Goal: Find specific page/section: Find specific page/section

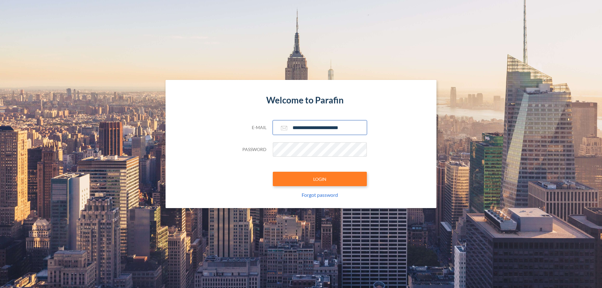
type input "**********"
click at [320, 179] on button "LOGIN" at bounding box center [320, 179] width 94 height 14
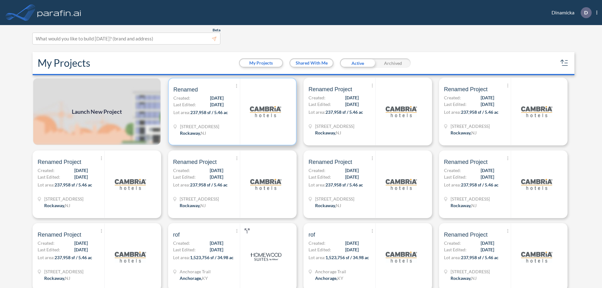
scroll to position [2, 0]
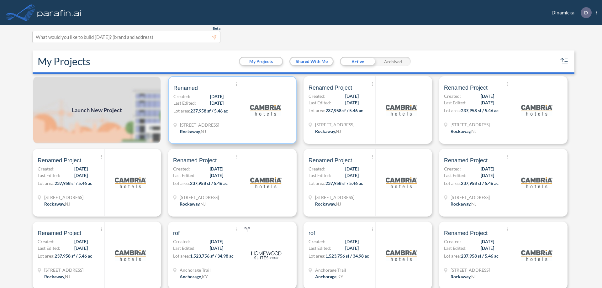
click at [231, 110] on p "Lot area: 237,958 sf / 5.46 ac" at bounding box center [206, 112] width 67 height 9
